Goal: Navigation & Orientation: Find specific page/section

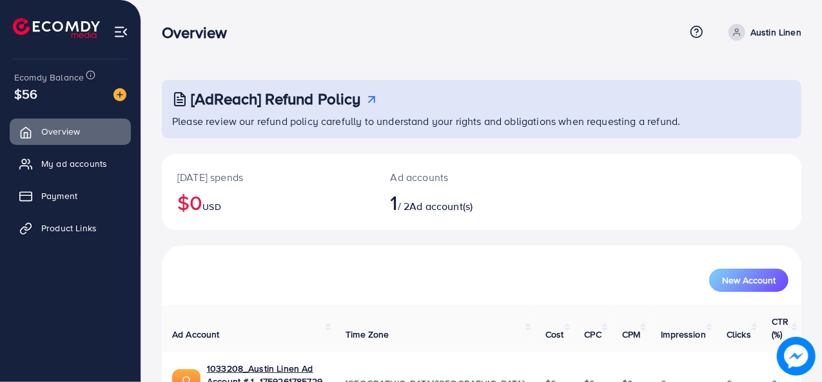
scroll to position [61, 0]
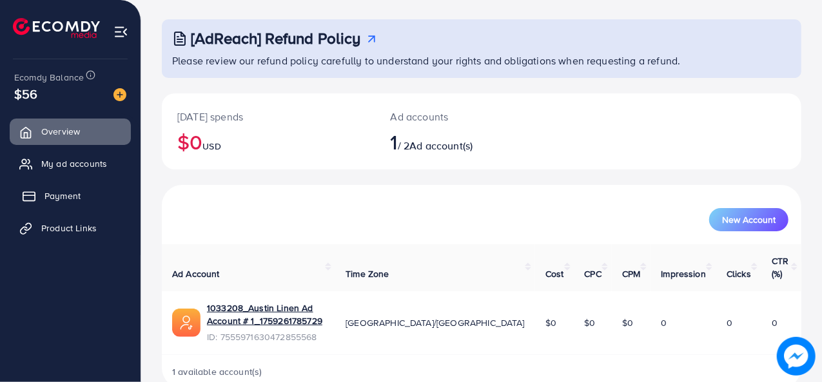
click at [77, 201] on span "Payment" at bounding box center [62, 196] width 36 height 13
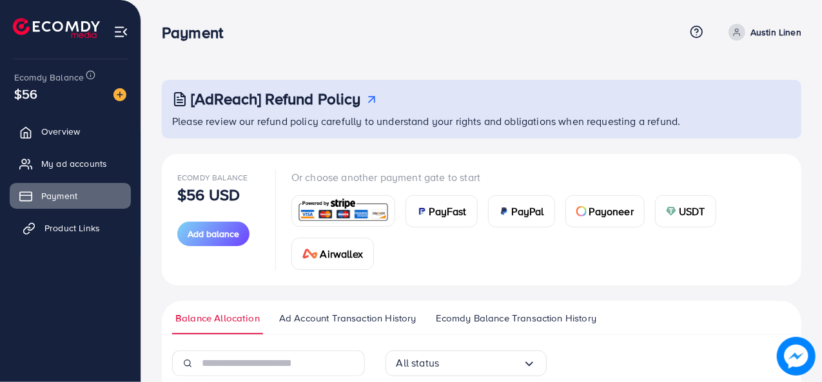
click at [74, 221] on link "Product Links" at bounding box center [70, 228] width 121 height 26
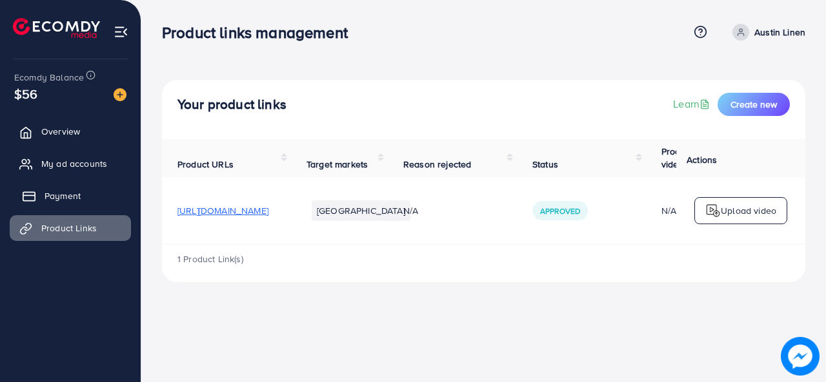
click at [69, 195] on span "Payment" at bounding box center [62, 196] width 36 height 13
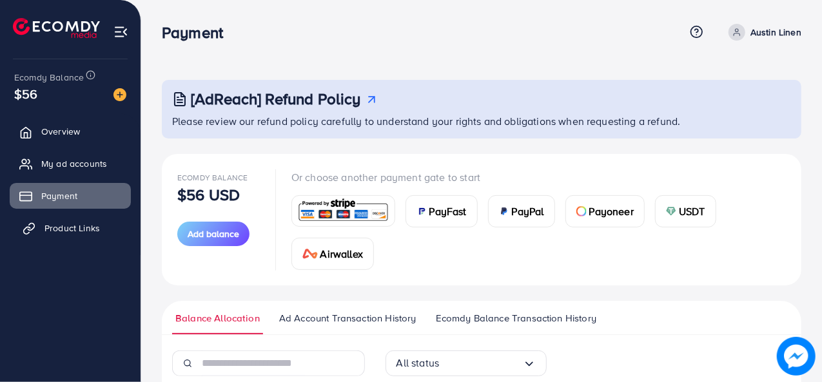
click at [88, 226] on span "Product Links" at bounding box center [71, 228] width 55 height 13
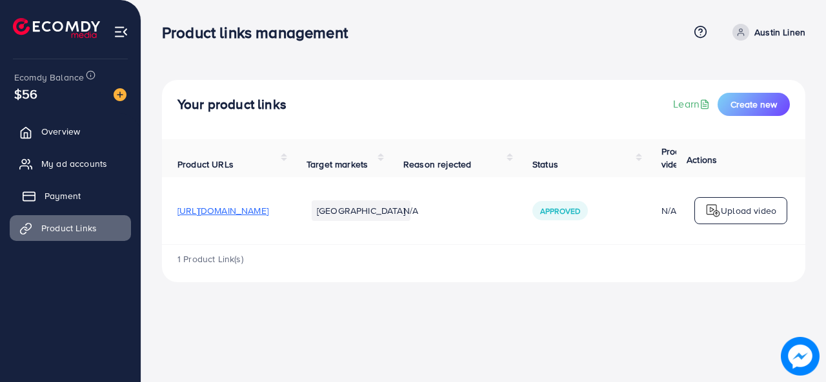
click at [81, 192] on link "Payment" at bounding box center [70, 196] width 121 height 26
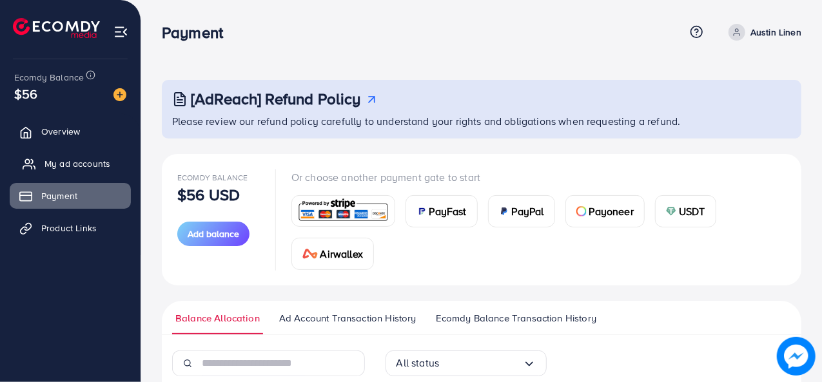
click at [77, 173] on link "My ad accounts" at bounding box center [70, 164] width 121 height 26
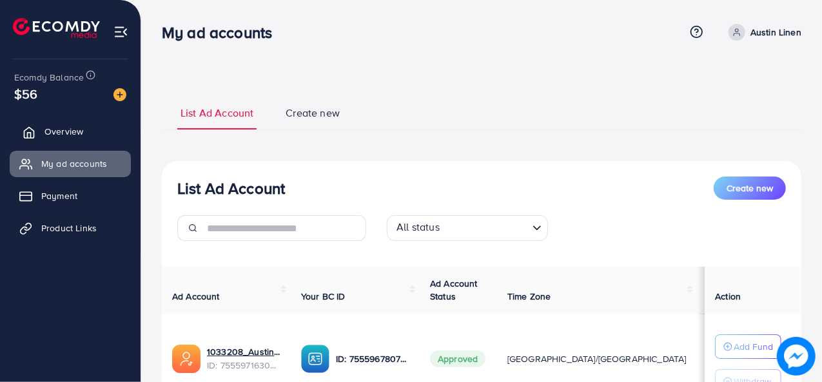
click at [68, 132] on span "Overview" at bounding box center [63, 131] width 39 height 13
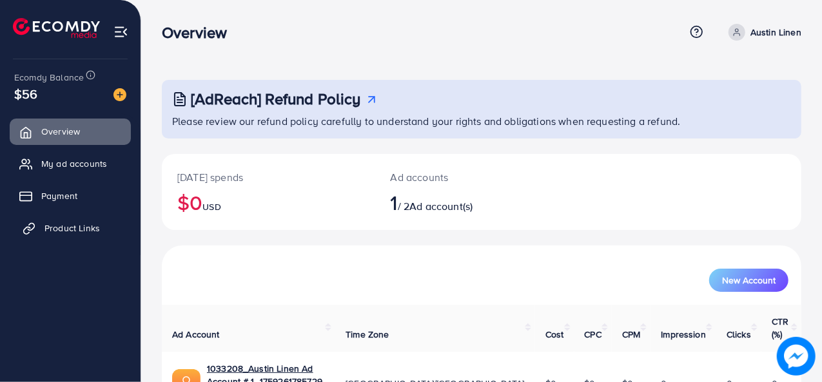
click at [74, 225] on span "Product Links" at bounding box center [71, 228] width 55 height 13
